Goal: Transaction & Acquisition: Purchase product/service

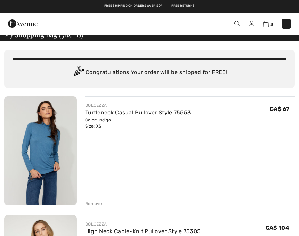
scroll to position [0, 0]
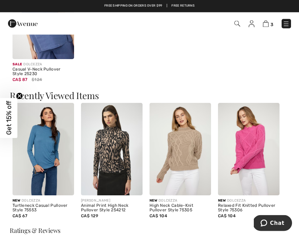
scroll to position [752, 0]
click at [48, 172] on img at bounding box center [44, 149] width 62 height 93
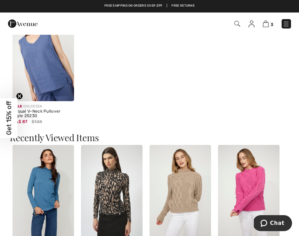
scroll to position [709, 0]
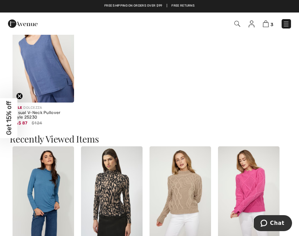
click at [119, 202] on img at bounding box center [112, 193] width 62 height 93
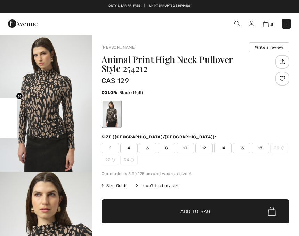
checkbox input "true"
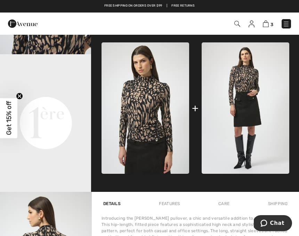
scroll to position [252, 0]
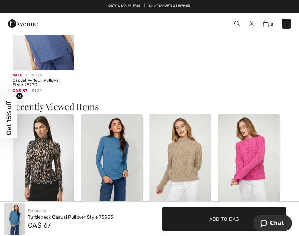
click at [190, 161] on img at bounding box center [181, 160] width 62 height 93
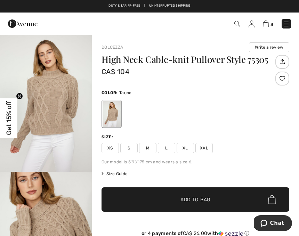
click at [273, 23] on span "3" at bounding box center [272, 24] width 3 height 5
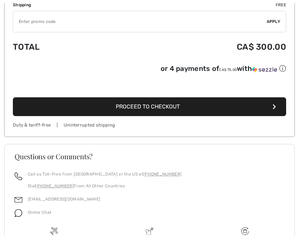
scroll to position [490, 0]
click at [179, 110] on span "Proceed to Checkout" at bounding box center [148, 106] width 64 height 7
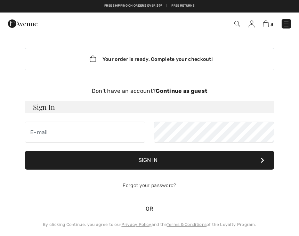
click at [136, 87] on div "Don't have an account? Continue as guest" at bounding box center [150, 91] width 250 height 8
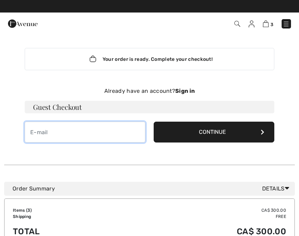
click at [38, 135] on input "email" at bounding box center [85, 132] width 121 height 21
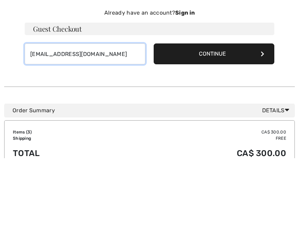
type input "[EMAIL_ADDRESS][DOMAIN_NAME]"
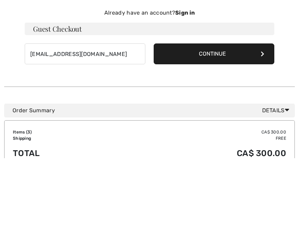
click at [230, 122] on button "Continue" at bounding box center [214, 132] width 121 height 21
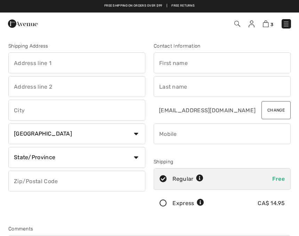
click at [178, 60] on input "text" at bounding box center [222, 63] width 137 height 21
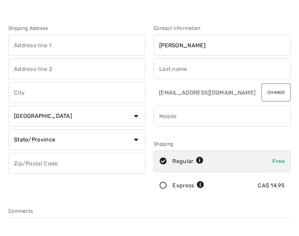
type input "yvette"
click at [164, 76] on input "text" at bounding box center [222, 86] width 137 height 21
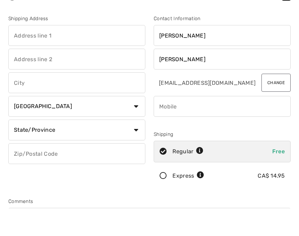
type input "kremer"
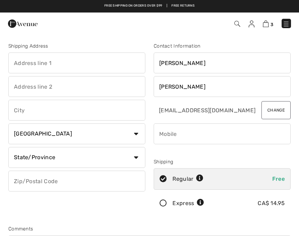
click at [26, 62] on input "text" at bounding box center [76, 63] width 137 height 21
type input "6824"
type input "6824 Marie Guyart"
type input "Lasalle"
select select "QC"
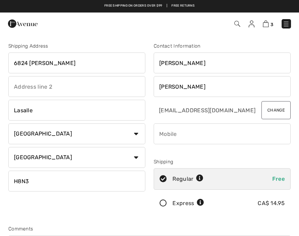
type input "H8N3G7"
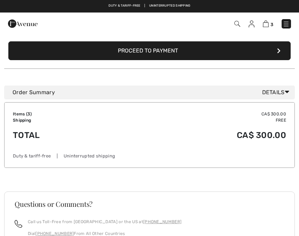
scroll to position [234, 0]
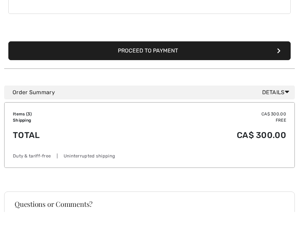
click at [277, 113] on span "Details" at bounding box center [278, 117] width 30 height 8
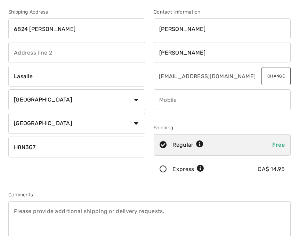
scroll to position [34, 0]
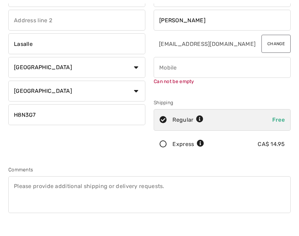
scroll to position [73, 0]
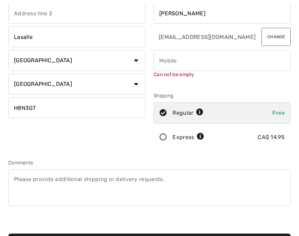
click at [179, 59] on input "phone" at bounding box center [222, 60] width 137 height 21
type input "&"
type input "1"
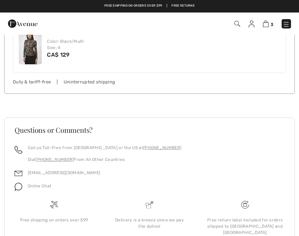
scroll to position [508, 0]
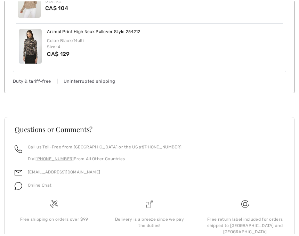
type input "5143662149"
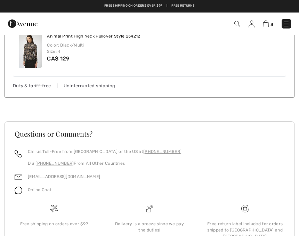
click at [242, 189] on div "Online Chat" at bounding box center [150, 192] width 270 height 13
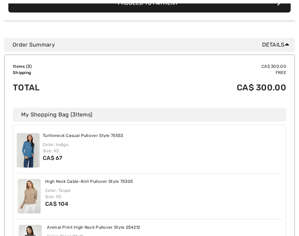
scroll to position [307, 0]
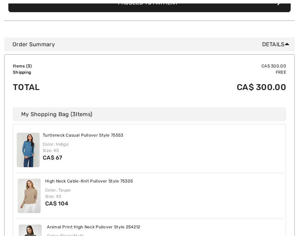
click at [284, 42] on span "Details" at bounding box center [278, 44] width 30 height 8
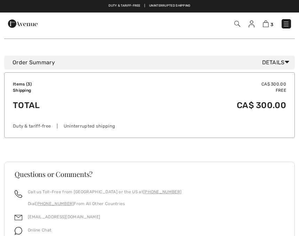
scroll to position [284, 0]
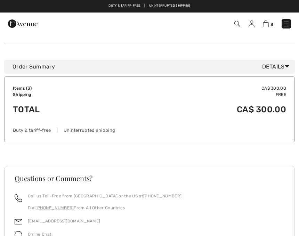
click at [168, 132] on div "Duty & tariff-free | Uninterrupted shipping" at bounding box center [150, 130] width 274 height 7
click at [289, 20] on link at bounding box center [286, 23] width 9 height 9
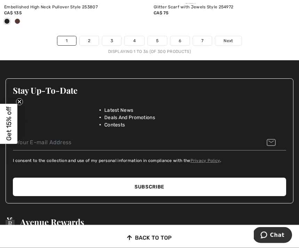
scroll to position [4614, 0]
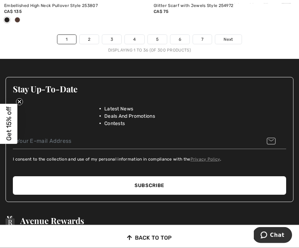
click at [91, 35] on link "2" at bounding box center [89, 39] width 19 height 9
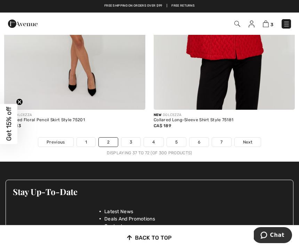
scroll to position [4512, 0]
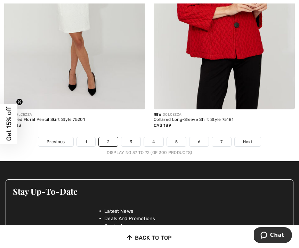
click at [178, 141] on link "5" at bounding box center [176, 141] width 19 height 9
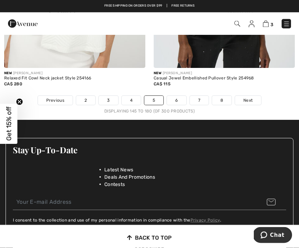
scroll to position [4519, 0]
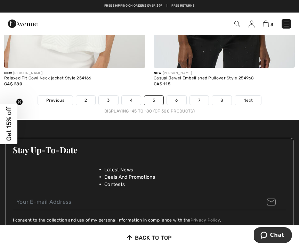
click at [134, 97] on link "4" at bounding box center [131, 100] width 19 height 9
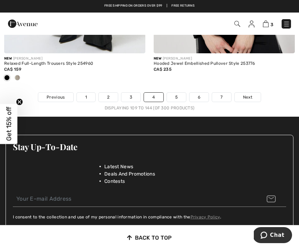
scroll to position [4590, 0]
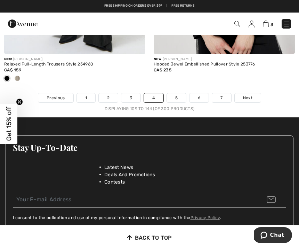
click at [136, 93] on link "3" at bounding box center [131, 97] width 19 height 9
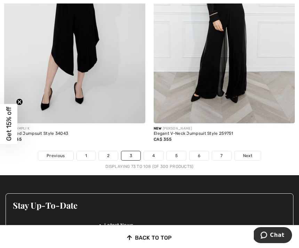
scroll to position [4499, 0]
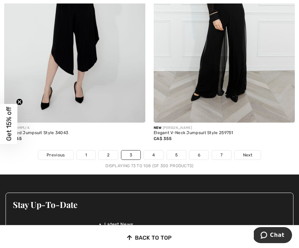
click at [195, 154] on link "6" at bounding box center [199, 154] width 19 height 9
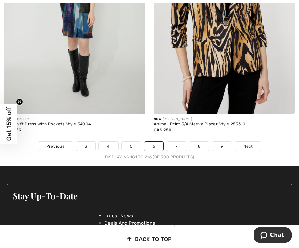
scroll to position [4465, 0]
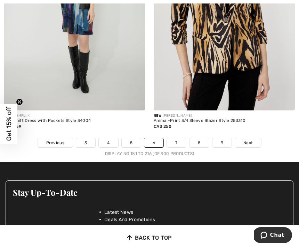
click at [174, 139] on link "7" at bounding box center [176, 142] width 19 height 9
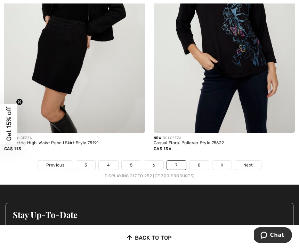
scroll to position [4391, 0]
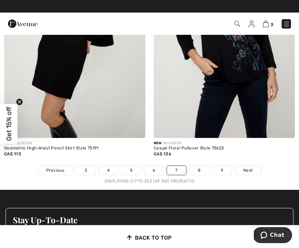
click at [201, 167] on link "8" at bounding box center [199, 170] width 19 height 9
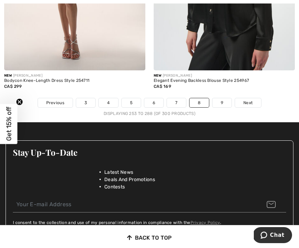
scroll to position [4480, 0]
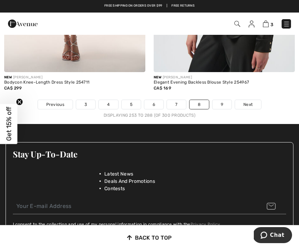
click at [220, 103] on link "9" at bounding box center [222, 104] width 19 height 9
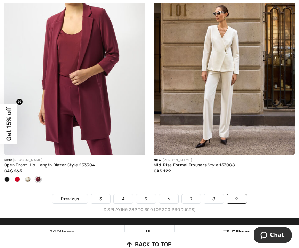
scroll to position [1357, 0]
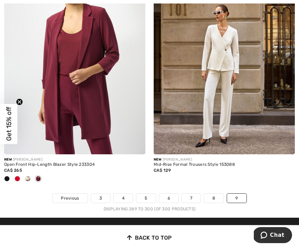
click at [123, 196] on link "4" at bounding box center [123, 198] width 19 height 9
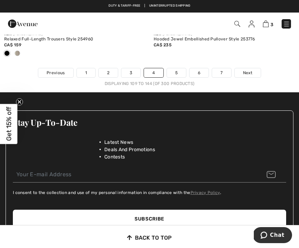
scroll to position [4610, 0]
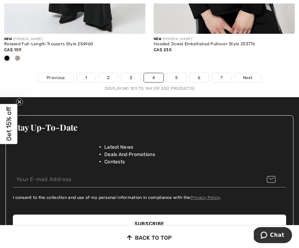
click at [129, 73] on link "3" at bounding box center [131, 77] width 19 height 9
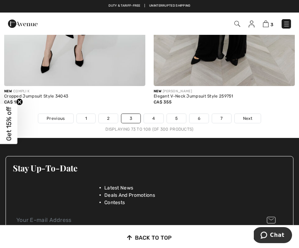
scroll to position [4535, 0]
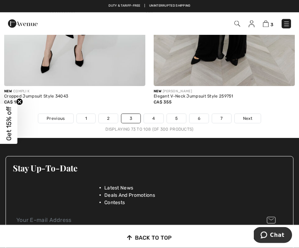
click at [108, 114] on link "2" at bounding box center [108, 118] width 19 height 9
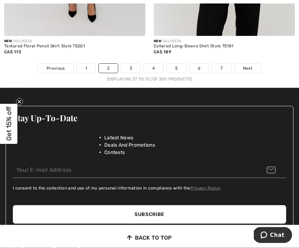
scroll to position [4585, 0]
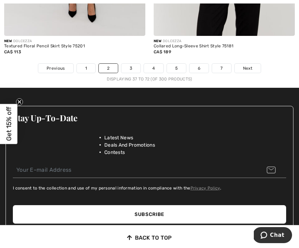
click at [86, 64] on link "1" at bounding box center [86, 68] width 18 height 9
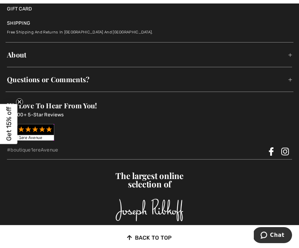
scroll to position [5006, 0]
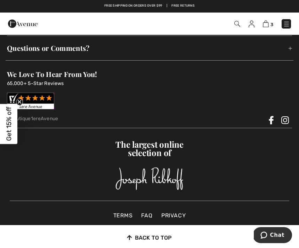
click at [267, 26] on img at bounding box center [266, 24] width 6 height 7
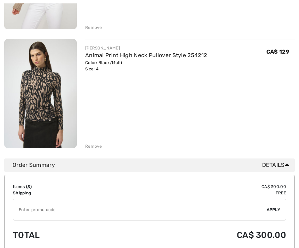
scroll to position [302, 0]
